Goal: Check status: Check status

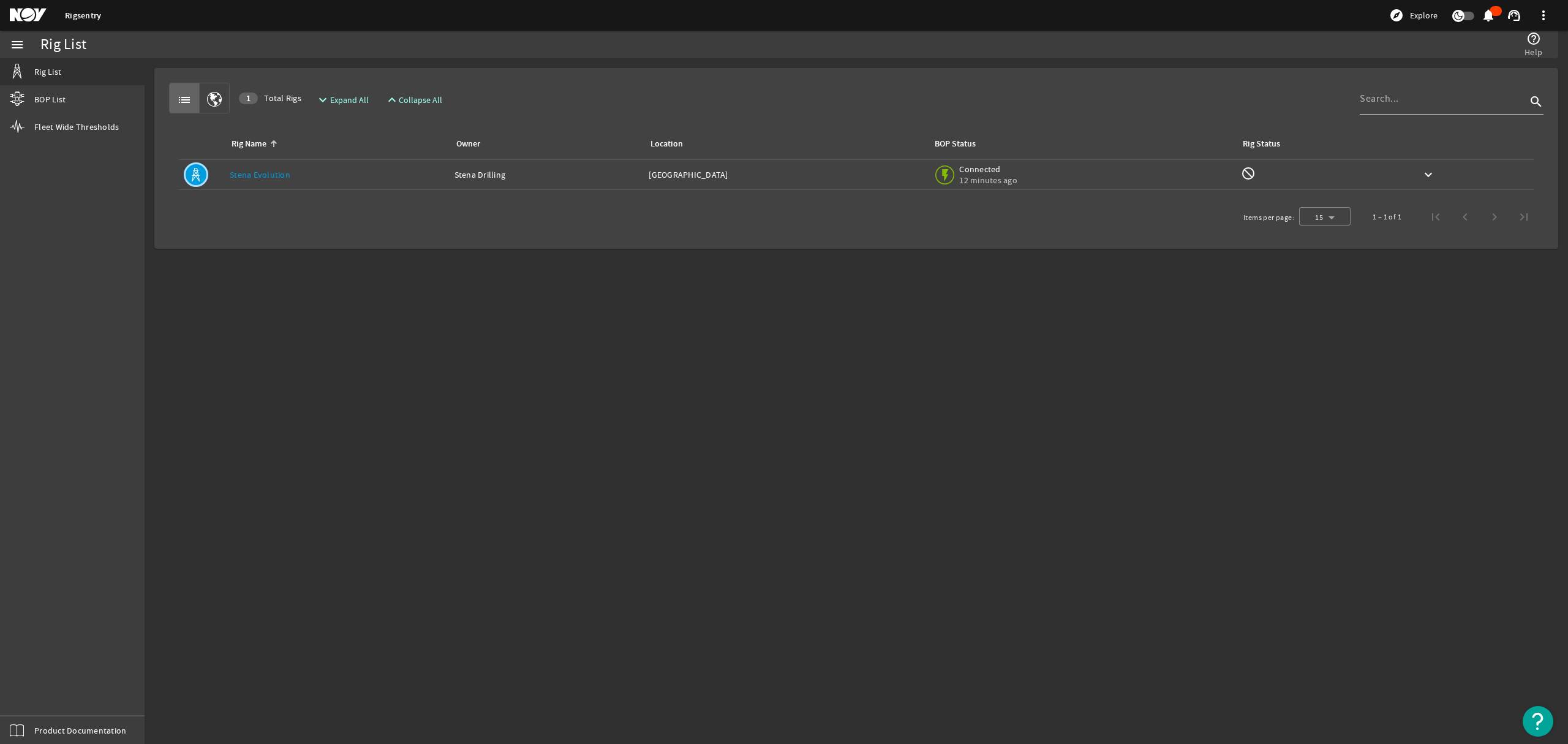
click at [270, 174] on link "Stena Evolution" at bounding box center [260, 174] width 61 height 11
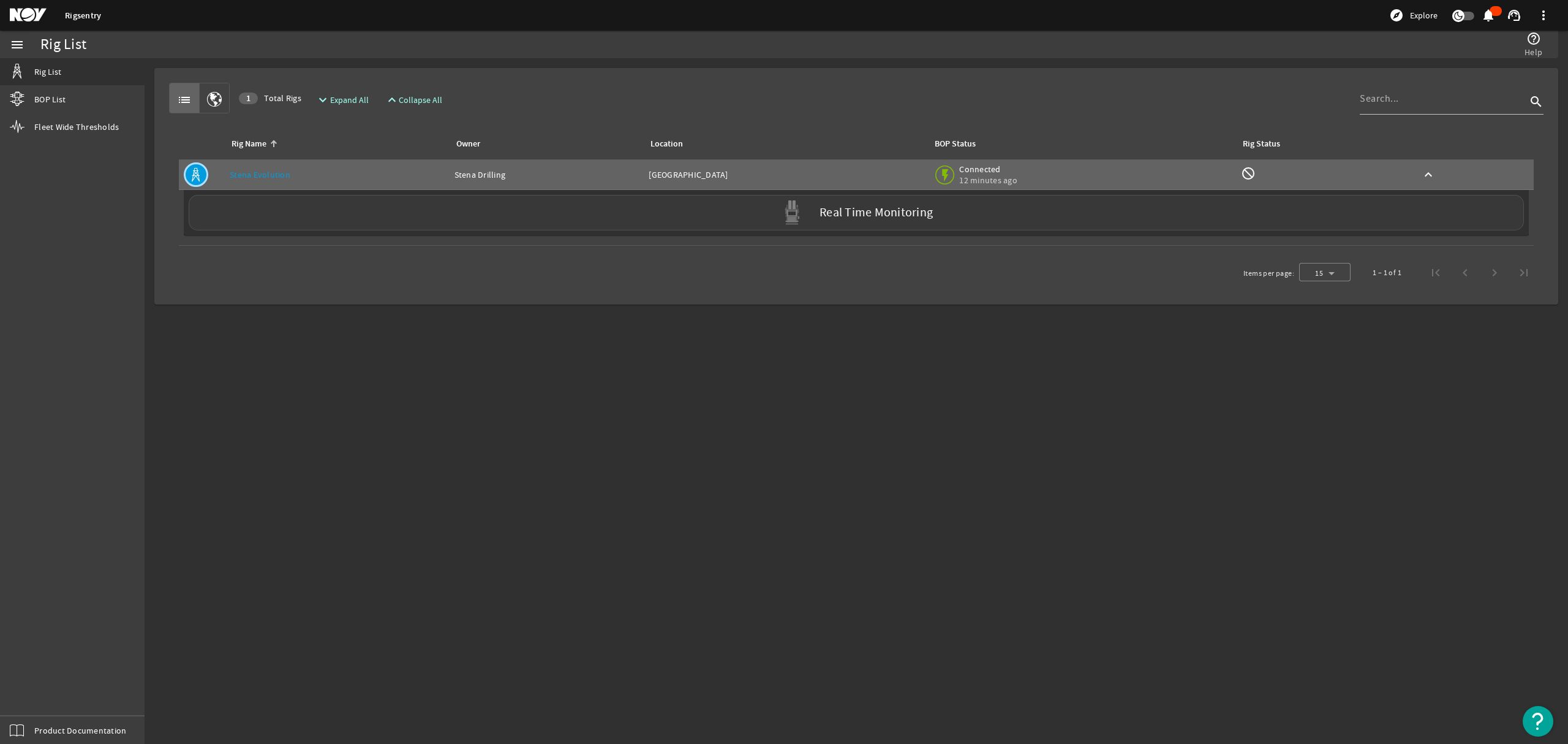
click at [885, 222] on div "Real Time Monitoring" at bounding box center [856, 213] width 1335 height 35
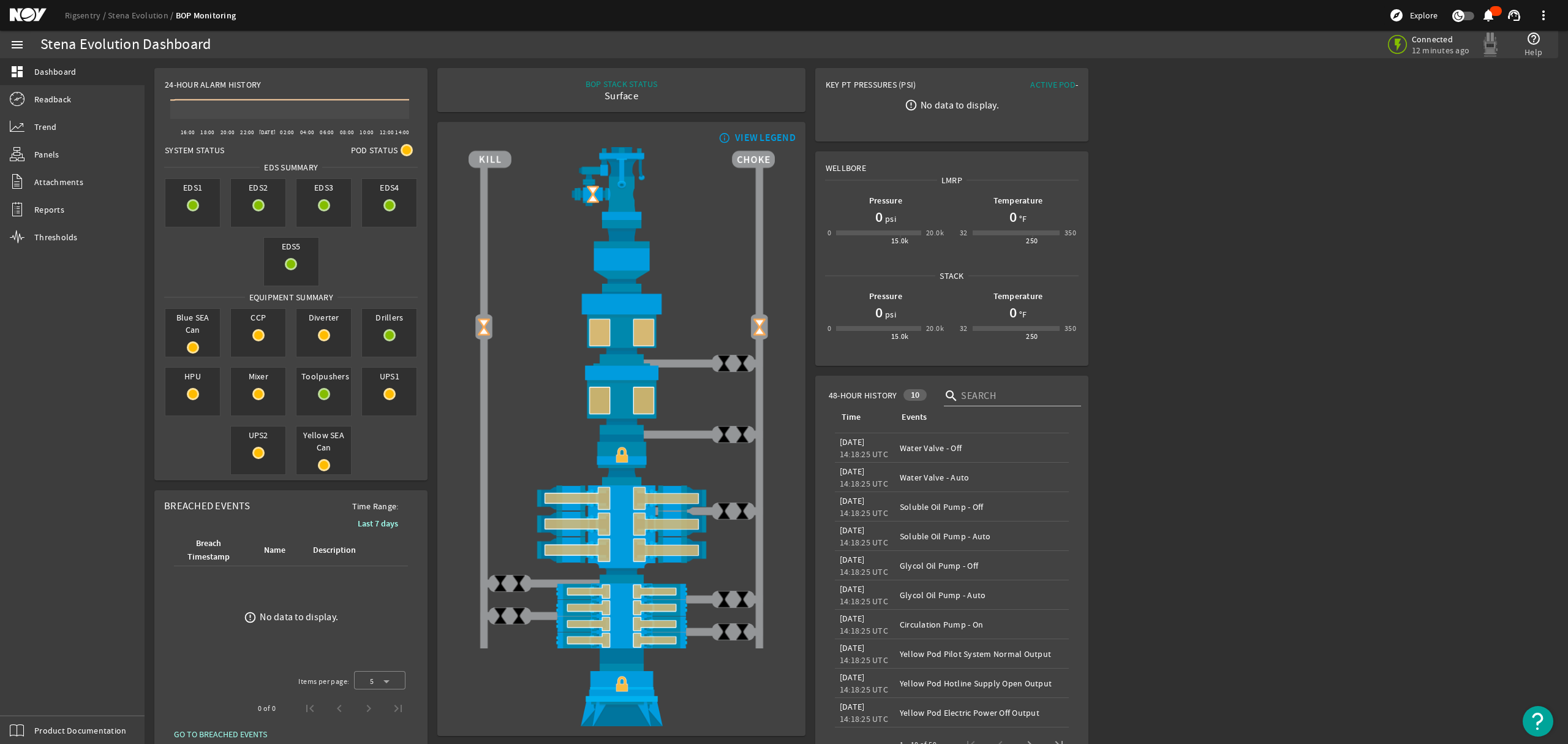
click at [810, 146] on rigsentry-mat-card "Wellbore LMRP Pressure 0 psi 0 15.0k 20.0k Temperature 0 °F 32 250 350 Stack Pr…" at bounding box center [952, 258] width 283 height 224
click at [800, 115] on rigsentry-mat-card "BOP STACK STATUS Surface END OF WELL - ACTIVE STACK -" at bounding box center [622, 90] width 378 height 54
click at [433, 115] on rigsentry-mat-card "BOP STACK STATUS Surface END OF WELL - ACTIVE STACK -" at bounding box center [622, 90] width 378 height 54
click at [430, 62] on div "24-Hour Alarm History Created with Highcharts 11.1.0 16:00 18:00 20:00 22:00 [D…" at bounding box center [622, 420] width 954 height 723
click at [433, 111] on rigsentry-mat-card "BOP STACK STATUS Surface END OF WELL - ACTIVE STACK -" at bounding box center [622, 90] width 378 height 54
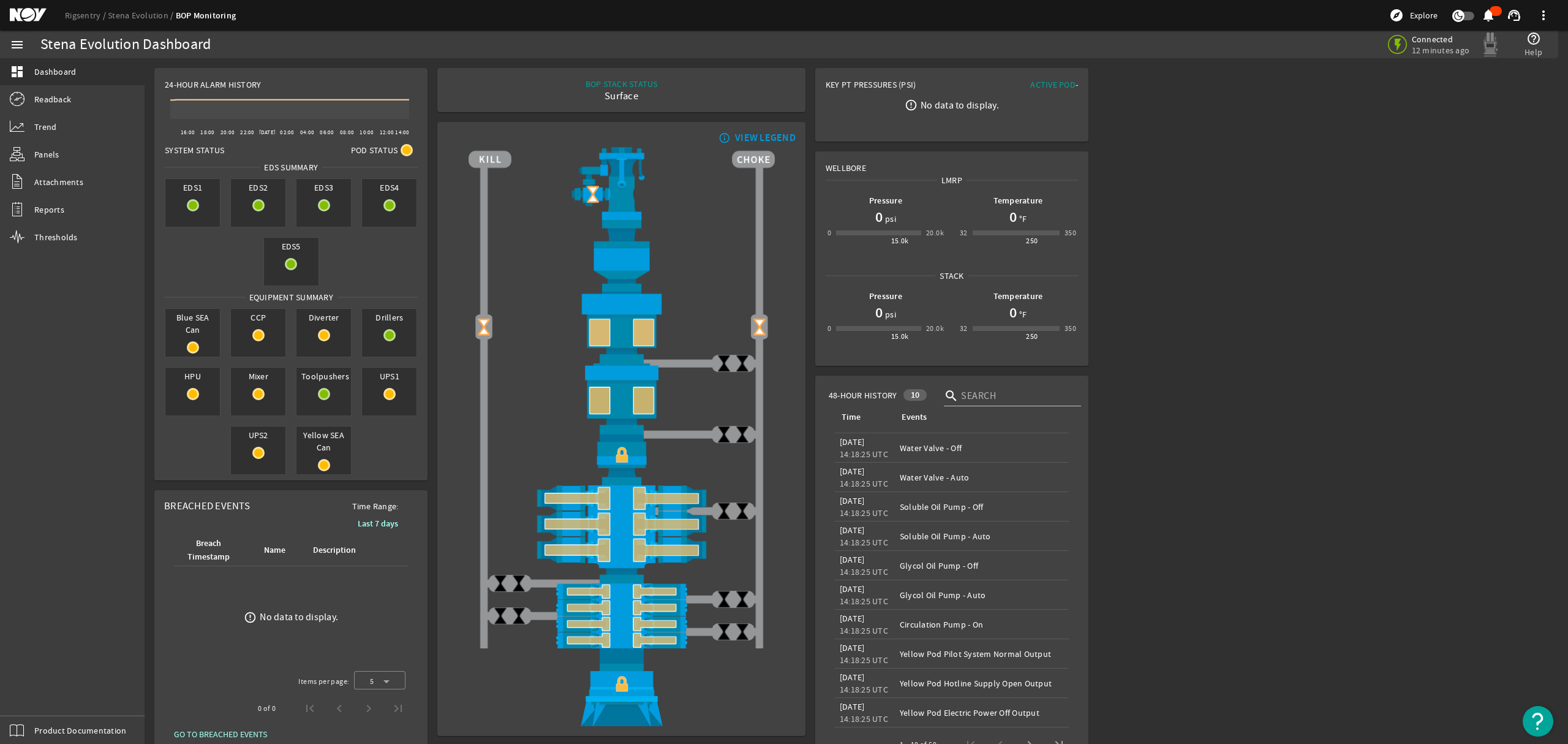
click at [429, 482] on rigsentry-mat-card "24-Hour Alarm History Created with Highcharts 11.1.0 16:00 18:00 20:00 22:00 [D…" at bounding box center [291, 274] width 283 height 422
click at [1286, 484] on rigsentry-main-dashboard "Stena Evolution Dashboard Connected 12 minutes ago help_outline Help 24-Hour Al…" at bounding box center [857, 420] width 1424 height 723
